Goal: Task Accomplishment & Management: Use online tool/utility

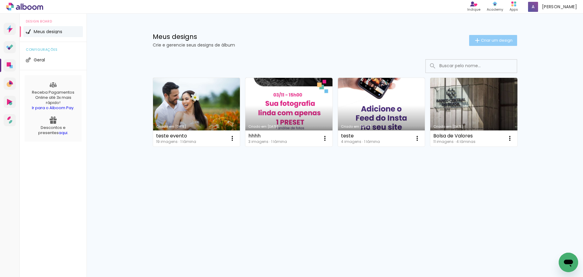
click at [491, 39] on span "Criar um design" at bounding box center [497, 40] width 32 height 4
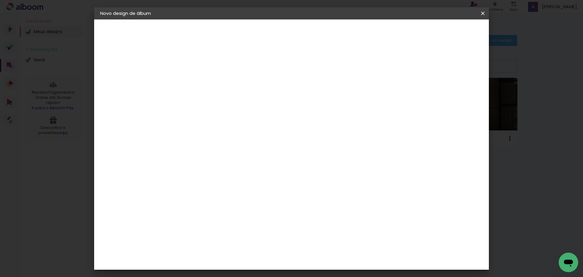
click at [200, 81] on input at bounding box center [200, 81] width 0 height 9
type input "testeportugal"
type paper-input "testeportugal"
click at [226, 39] on header "Informações Dê um título ao seu álbum. Avançar" at bounding box center [199, 37] width 53 height 36
click at [0, 0] on slot "Avançar" at bounding box center [0, 0] width 0 height 0
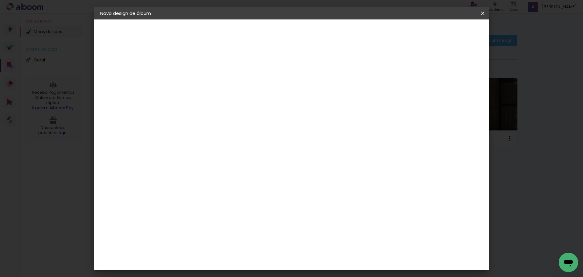
click at [246, 117] on input at bounding box center [214, 116] width 61 height 8
type input "f"
type input "d"
type input "p"
drag, startPoint x: 255, startPoint y: 90, endPoint x: 252, endPoint y: 97, distance: 7.5
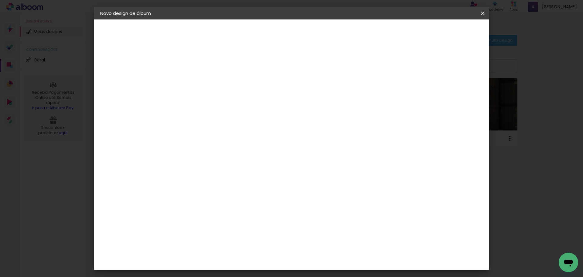
click at [241, 95] on input "Brasil" at bounding box center [212, 97] width 57 height 8
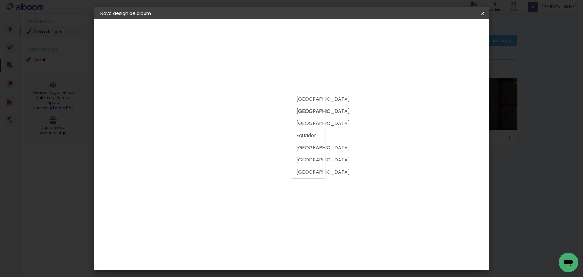
click at [0, 0] on slot "Portugal" at bounding box center [0, 0] width 0 height 0
type input "Portugal"
